Goal: Information Seeking & Learning: Learn about a topic

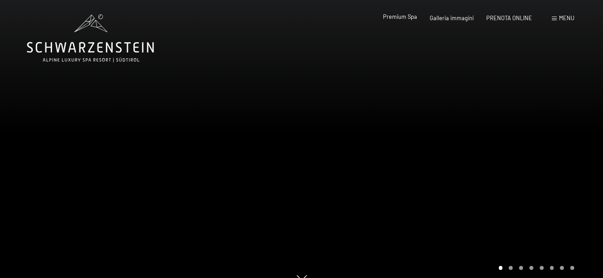
click at [402, 15] on span "Premium Spa" at bounding box center [400, 16] width 34 height 7
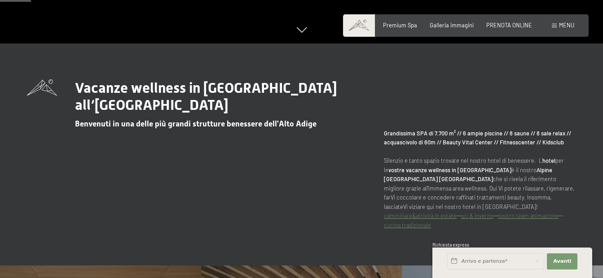
scroll to position [269, 0]
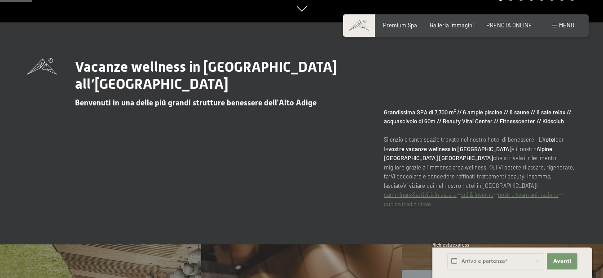
click at [402, 205] on link "cucina tradizionale" at bounding box center [407, 204] width 47 height 7
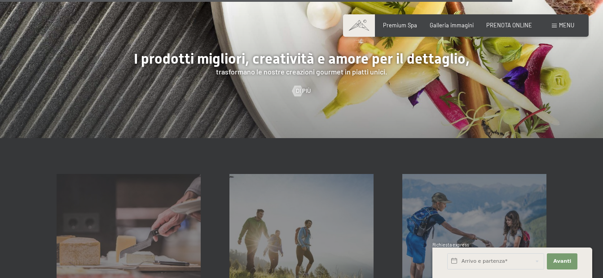
scroll to position [1845, 0]
